Goal: Information Seeking & Learning: Learn about a topic

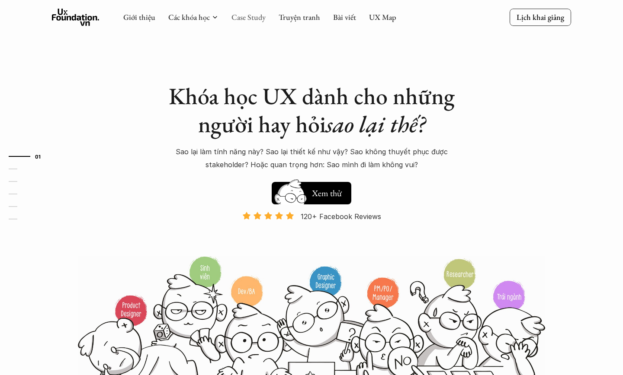
click at [256, 14] on link "Case Study" at bounding box center [248, 17] width 34 height 10
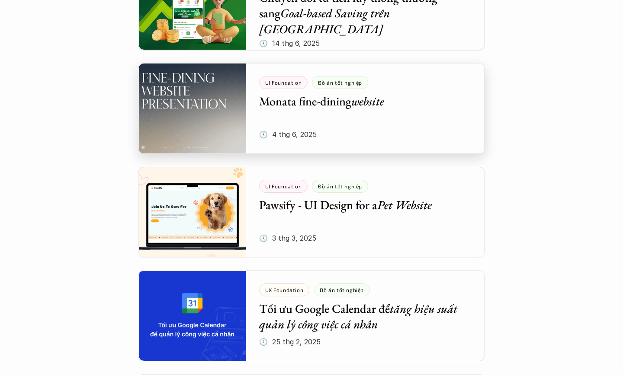
scroll to position [468, 0]
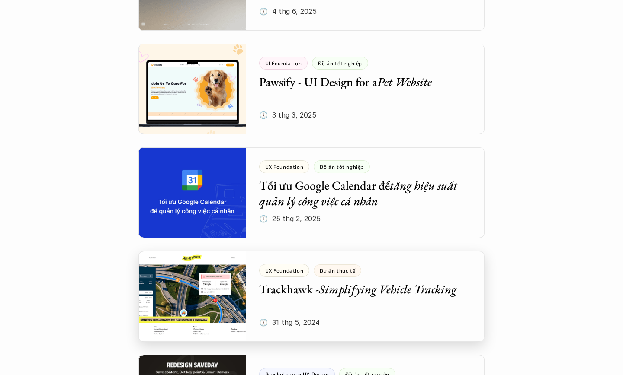
click at [290, 291] on div at bounding box center [311, 296] width 346 height 91
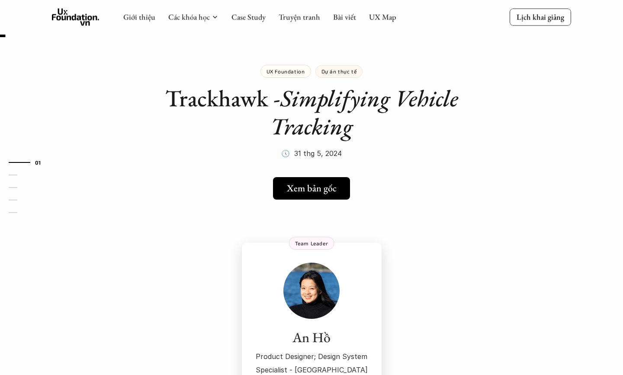
scroll to position [26, 0]
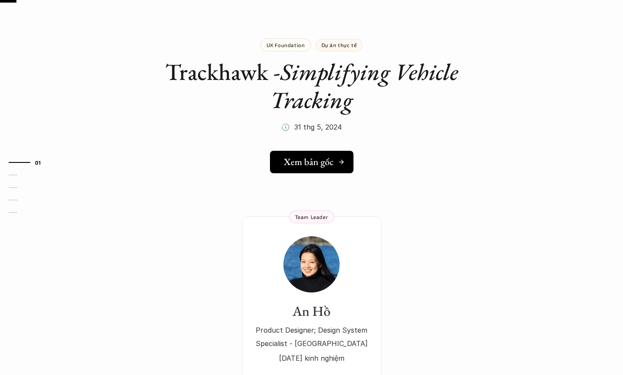
click at [323, 162] on h5 "Xem bản gốc" at bounding box center [309, 162] width 50 height 11
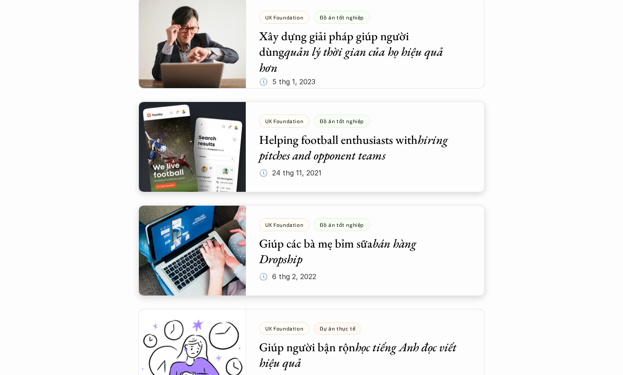
scroll to position [2474, 0]
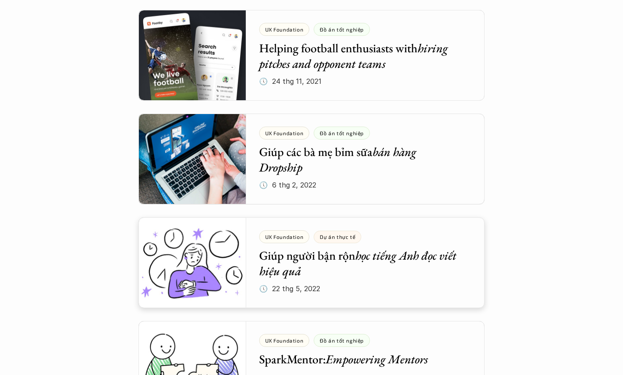
click at [368, 257] on div at bounding box center [311, 263] width 346 height 91
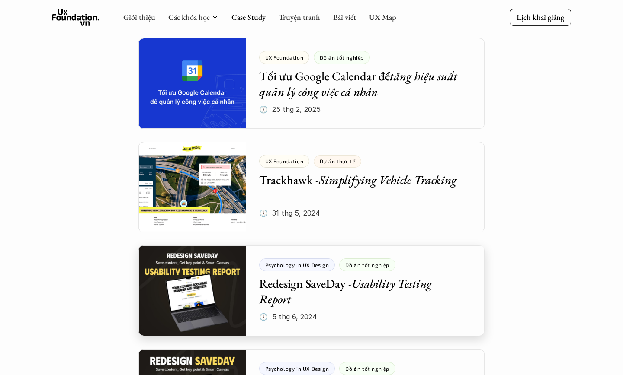
scroll to position [468, 0]
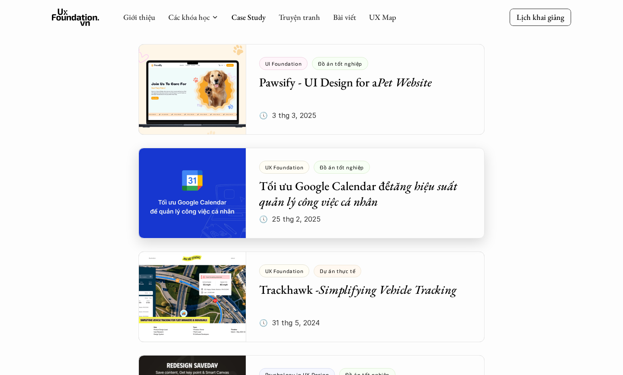
click at [374, 211] on div at bounding box center [311, 193] width 346 height 91
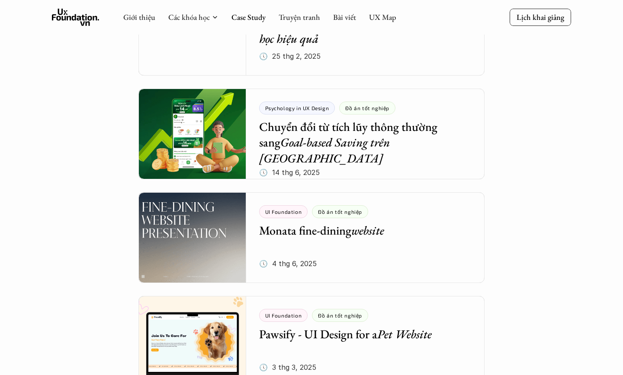
scroll to position [215, 0]
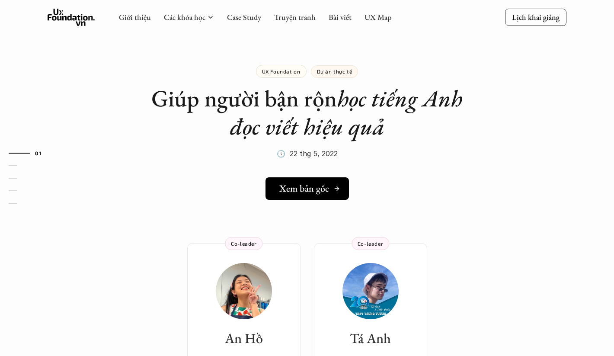
click at [316, 186] on h5 "Xem bản gốc" at bounding box center [304, 188] width 50 height 11
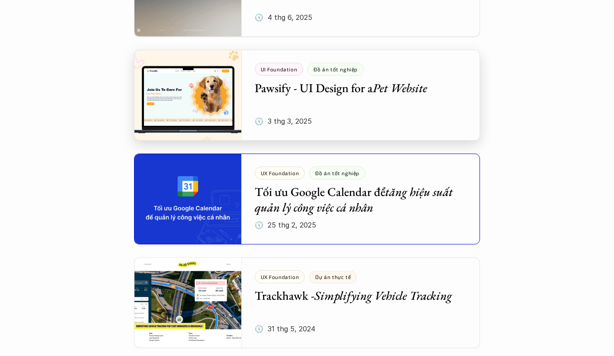
scroll to position [473, 0]
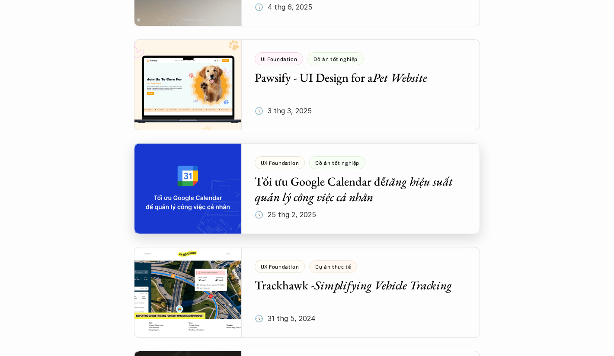
click at [332, 184] on div at bounding box center [307, 188] width 346 height 91
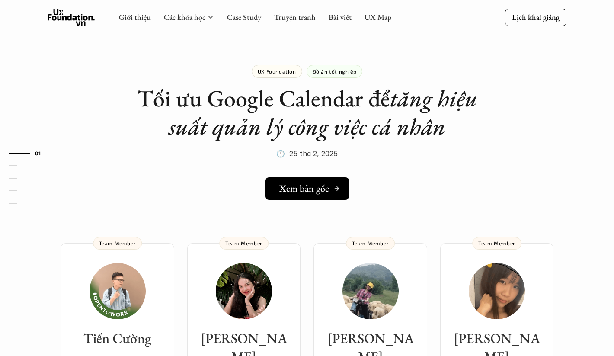
click at [315, 188] on h5 "Xem bản gốc" at bounding box center [304, 188] width 50 height 11
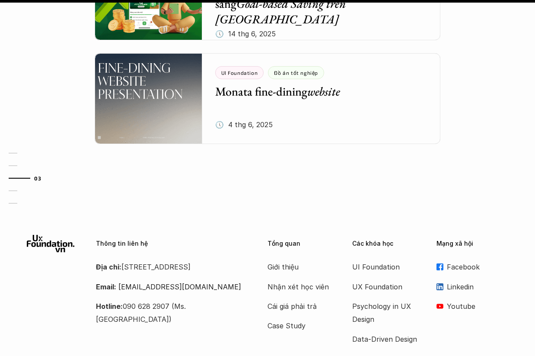
scroll to position [1226, 0]
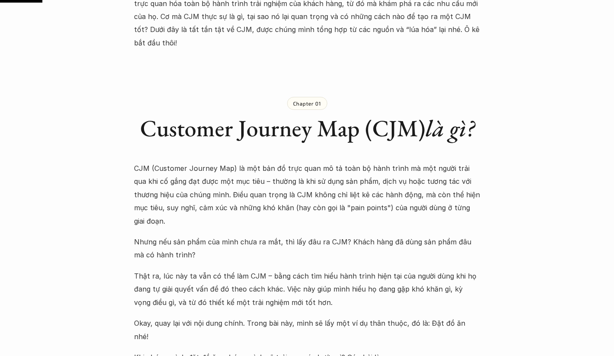
scroll to position [554, 0]
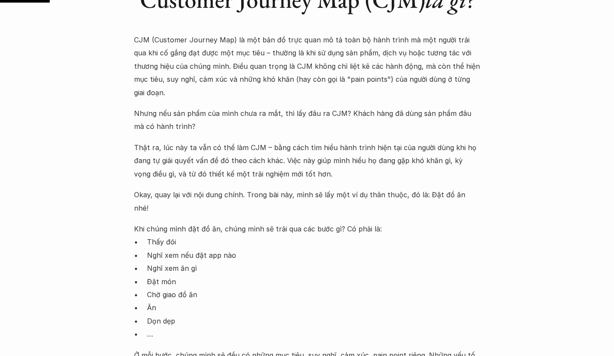
click at [224, 222] on p "Khi chúng mình đặt đồ ăn, chúng mình sẽ trải qua các bước gì? Có phải là:" at bounding box center [307, 228] width 346 height 13
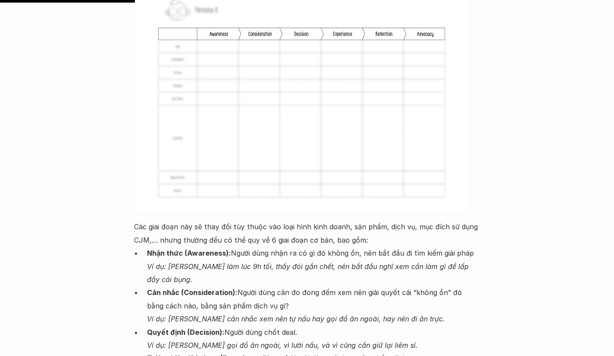
scroll to position [1568, 0]
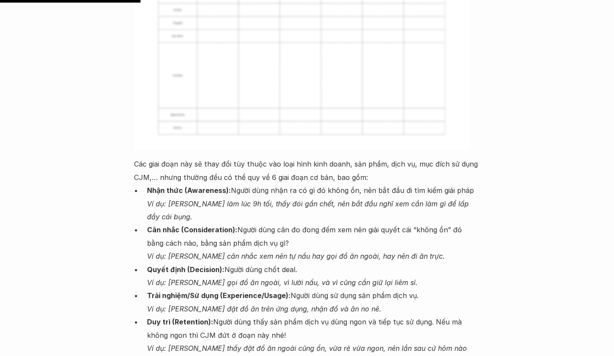
click at [214, 225] on strong "Cân nhắc (Consideration):" at bounding box center [192, 229] width 90 height 9
click at [190, 263] on p "Quyết định (Decision): Người dùng chốt deal. Ví dụ: Khánh gọi đồ ăn ngoài, vì l…" at bounding box center [313, 276] width 333 height 26
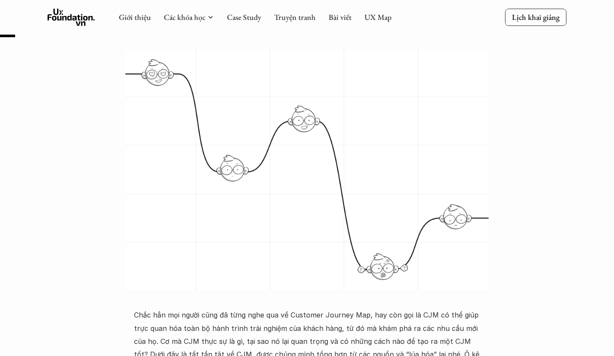
scroll to position [0, 0]
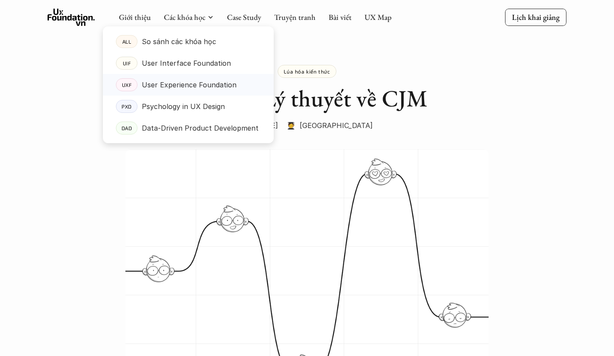
click at [181, 84] on p "User Experience Foundation" at bounding box center [189, 84] width 95 height 13
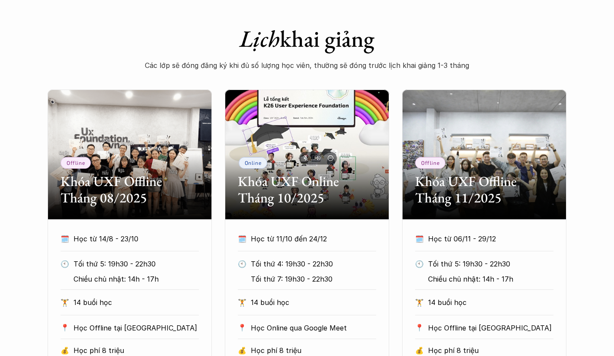
scroll to position [413, 0]
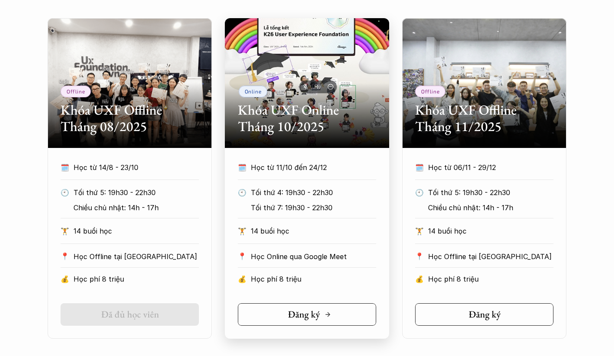
click at [305, 314] on h5 "Đăng ký" at bounding box center [304, 314] width 32 height 11
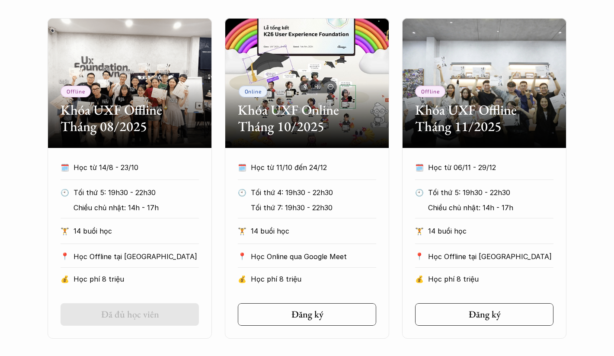
scroll to position [0, 0]
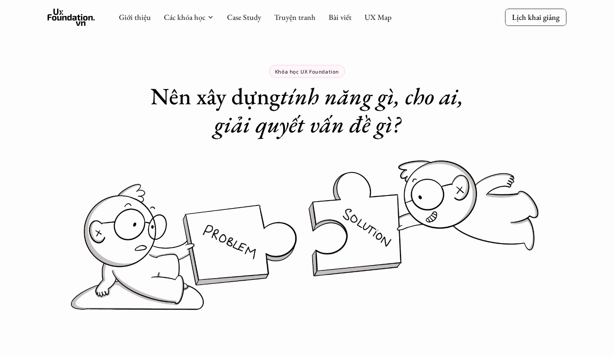
click at [86, 17] on icon at bounding box center [72, 17] width 48 height 17
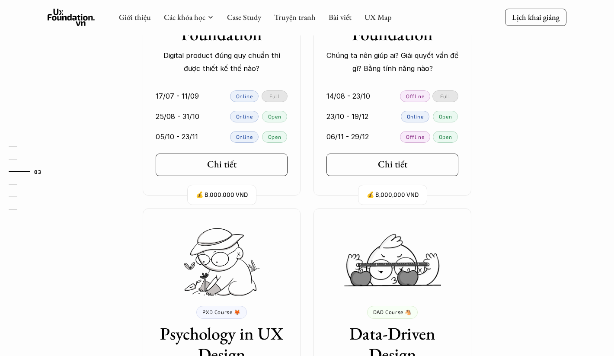
scroll to position [889, 0]
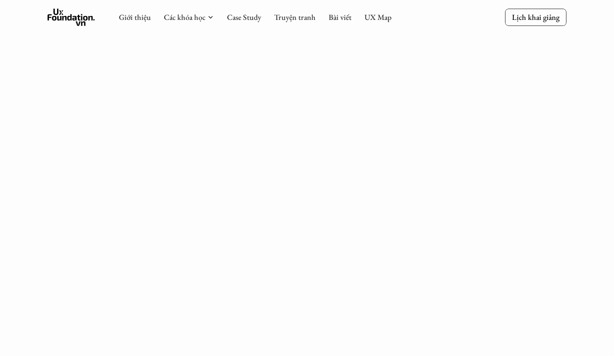
scroll to position [228, 0]
